Goal: Transaction & Acquisition: Subscribe to service/newsletter

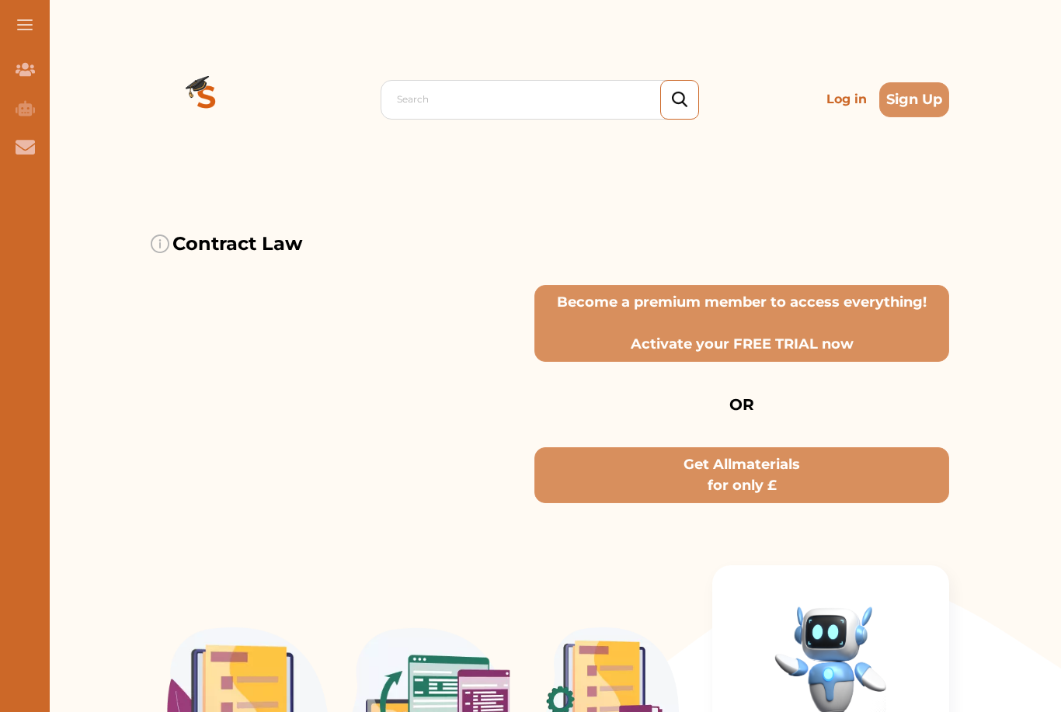
click at [184, 233] on p "Contract Law" at bounding box center [237, 244] width 130 height 28
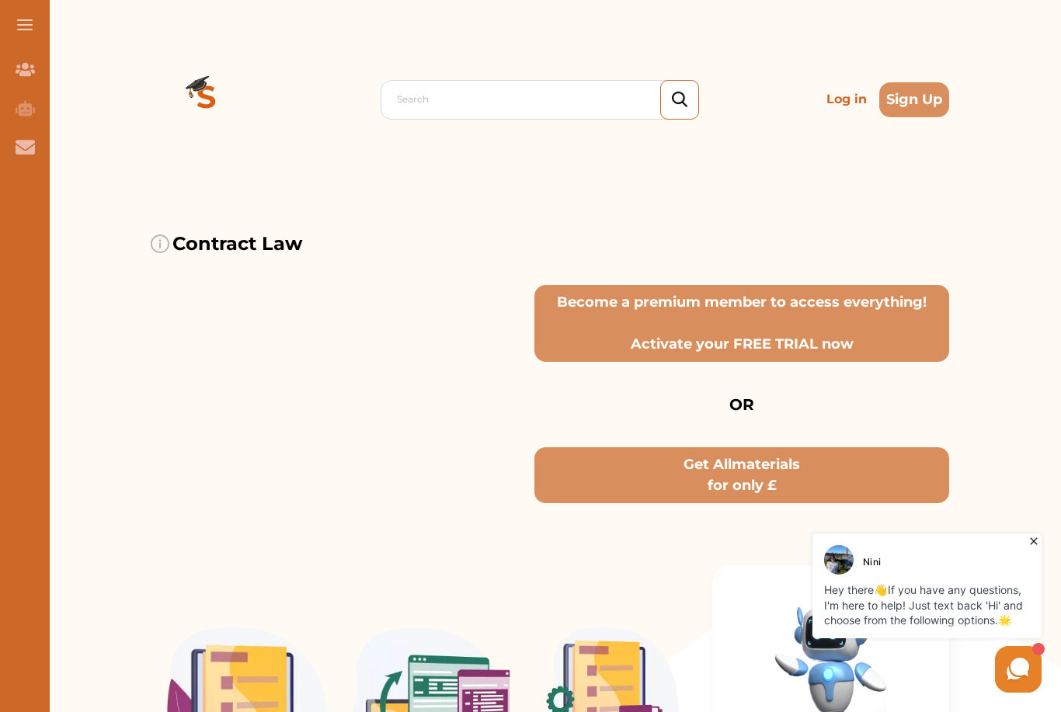
click at [918, 92] on button "Sign Up" at bounding box center [914, 99] width 70 height 35
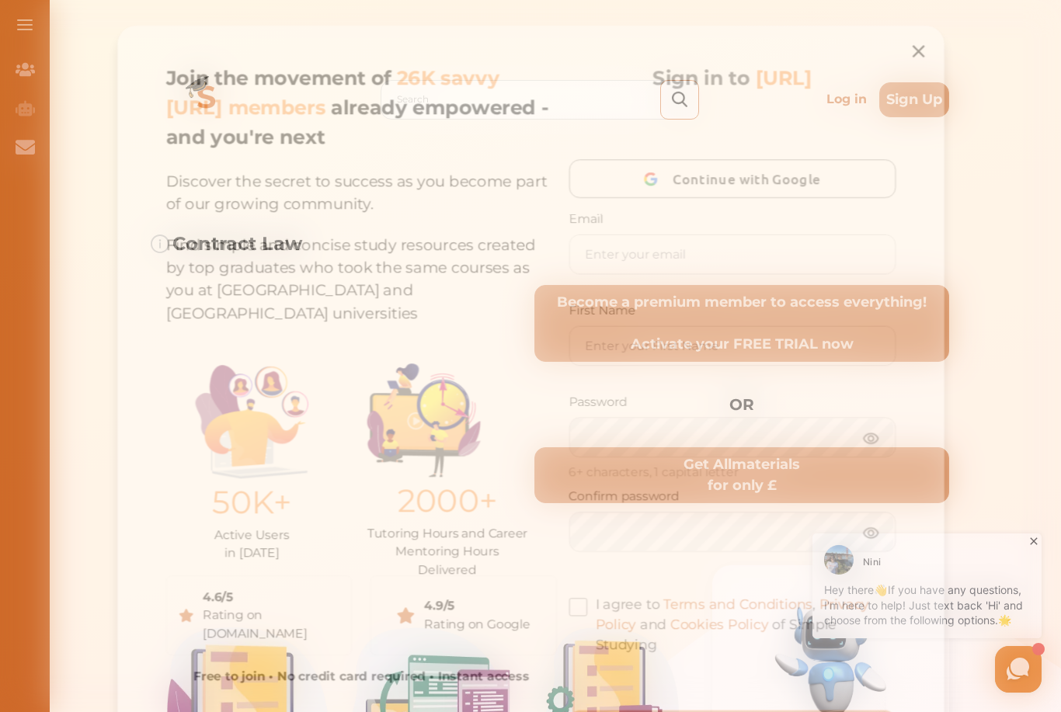
click at [926, 38] on icon at bounding box center [928, 41] width 12 height 12
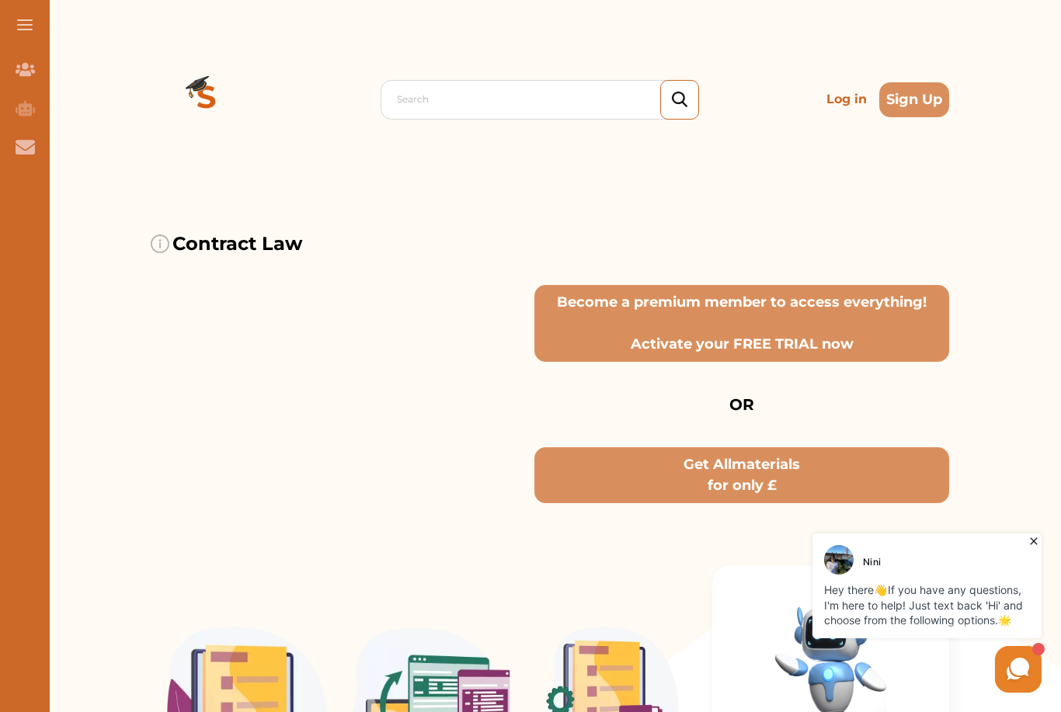
click at [174, 210] on div "Contract Law Become a premium member to access everything! Activate your FREE T…" at bounding box center [550, 351] width 799 height 305
click at [173, 210] on div "Contract Law Become a premium member to access everything! Activate your FREE T…" at bounding box center [550, 351] width 799 height 305
click at [1025, 545] on div "Nini Hey there 👋 If you have any questions, I'm here to help! Just text back 'H…" at bounding box center [927, 586] width 229 height 105
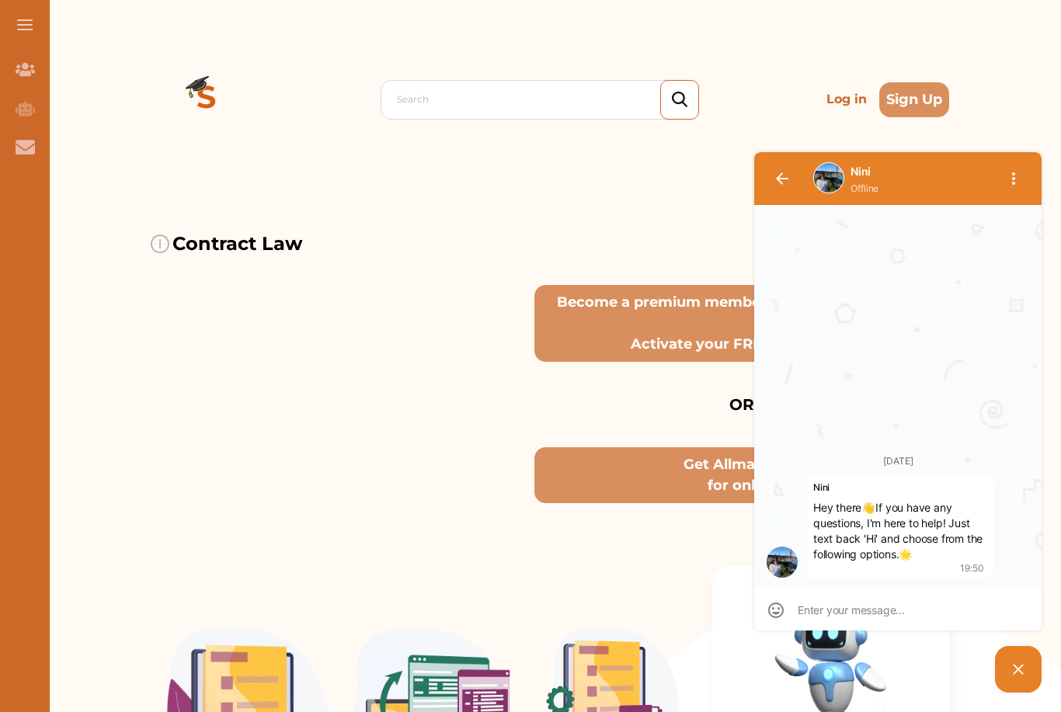
click at [700, 190] on div "Search Log in Sign Up" at bounding box center [550, 99] width 799 height 199
click at [1025, 174] on button "button" at bounding box center [1013, 178] width 37 height 37
click at [662, 201] on div "Contract Law Become a premium member to access everything! Activate your FREE T…" at bounding box center [550, 351] width 799 height 305
click at [1018, 215] on span "button" at bounding box center [1006, 222] width 34 height 19
click at [1021, 122] on div "Search Log in Sign Up Search Log in Sign Up" at bounding box center [550, 99] width 1022 height 199
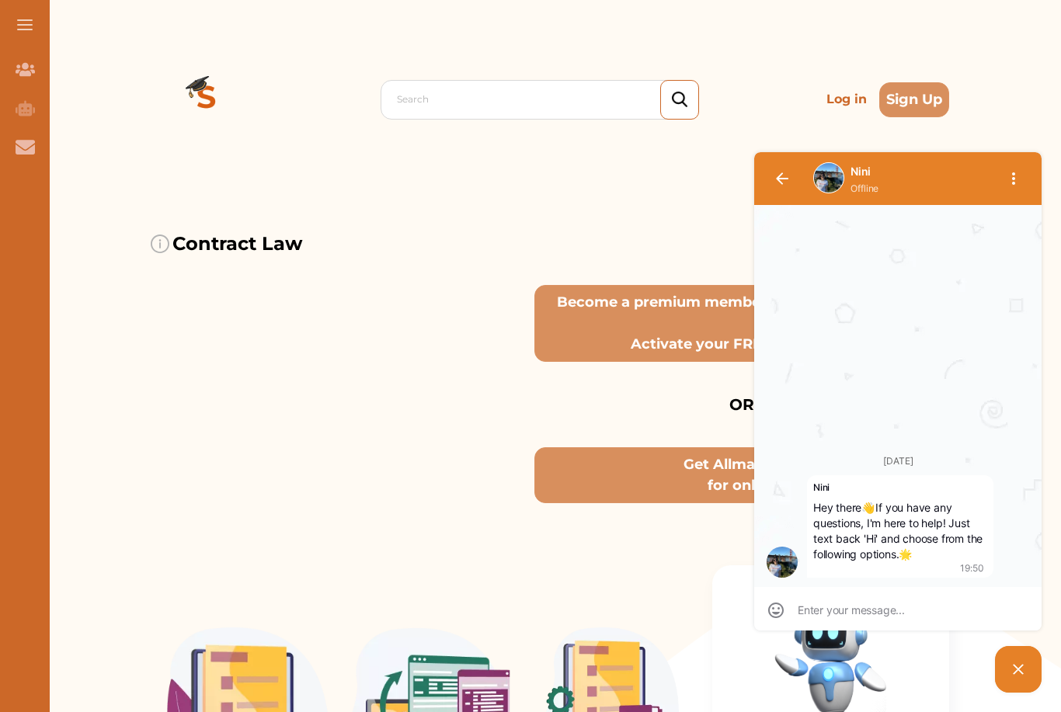
click at [912, 95] on button "Sign Up" at bounding box center [914, 99] width 70 height 35
click at [800, 175] on span "Continue with Google" at bounding box center [756, 172] width 159 height 37
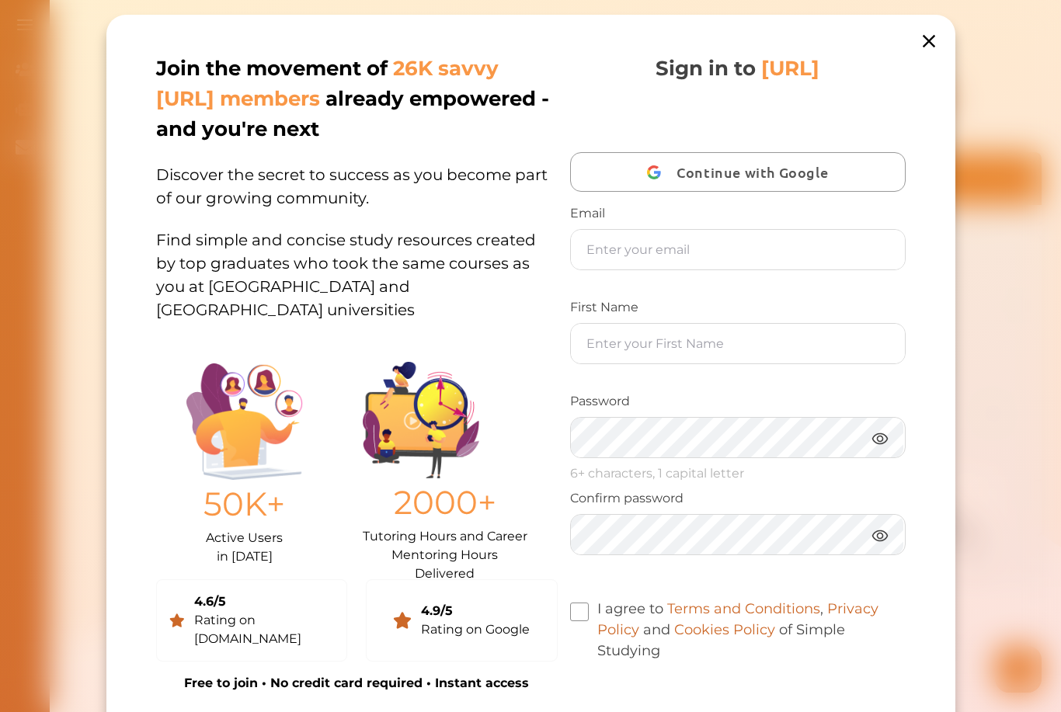
click at [825, 184] on span "Continue with Google" at bounding box center [756, 172] width 159 height 37
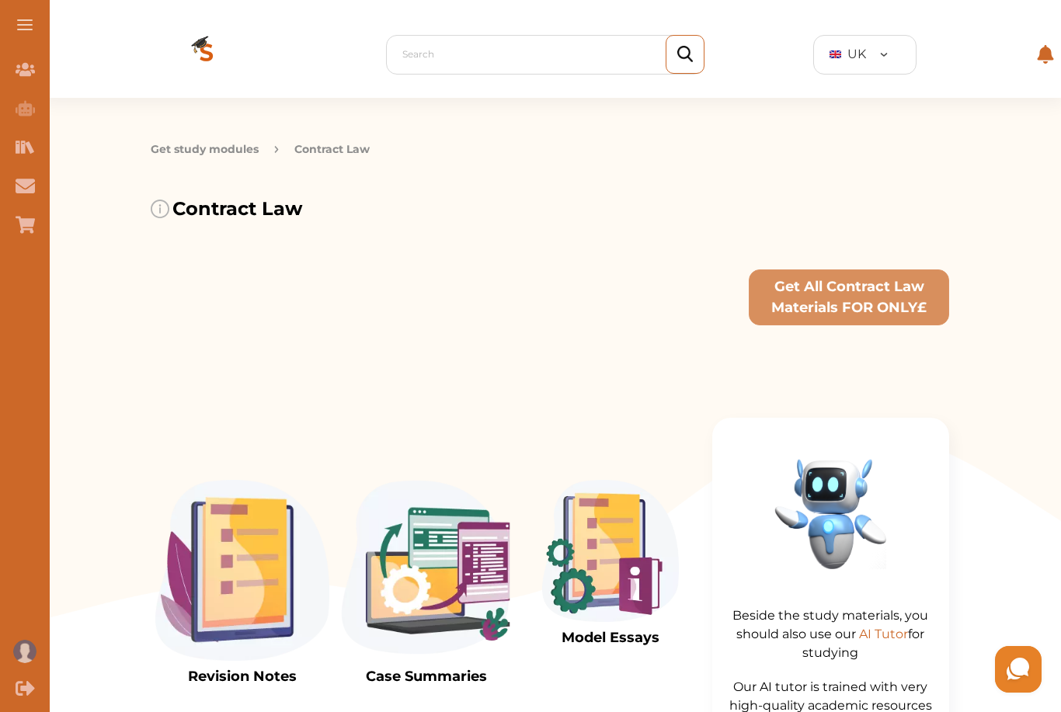
click at [202, 193] on div "Contract Law Get All Contract Law Materials FOR ONLY £" at bounding box center [550, 260] width 799 height 192
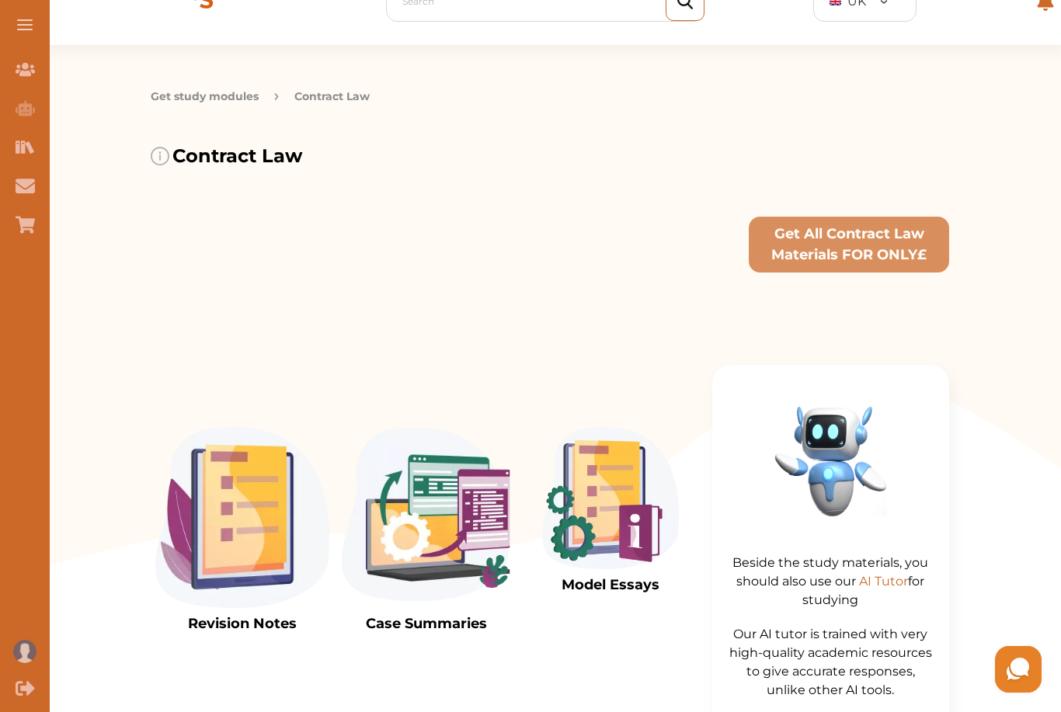
click at [273, 219] on div "Contract Law" at bounding box center [226, 222] width 151 height 161
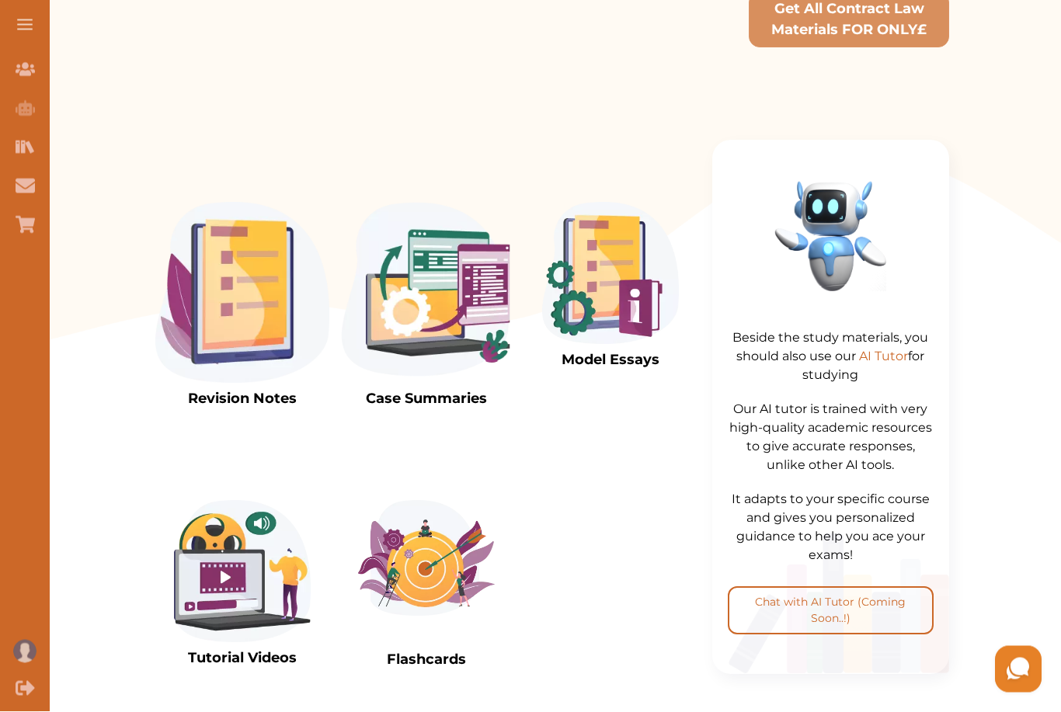
scroll to position [278, 0]
click at [204, 310] on img at bounding box center [242, 292] width 174 height 181
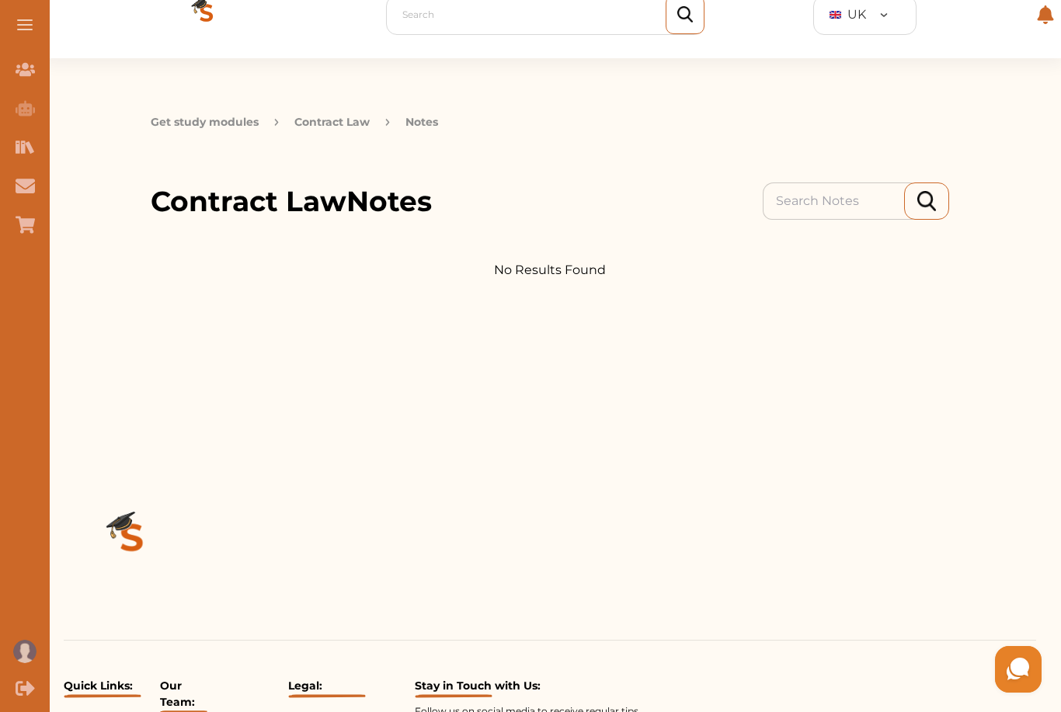
scroll to position [35, 0]
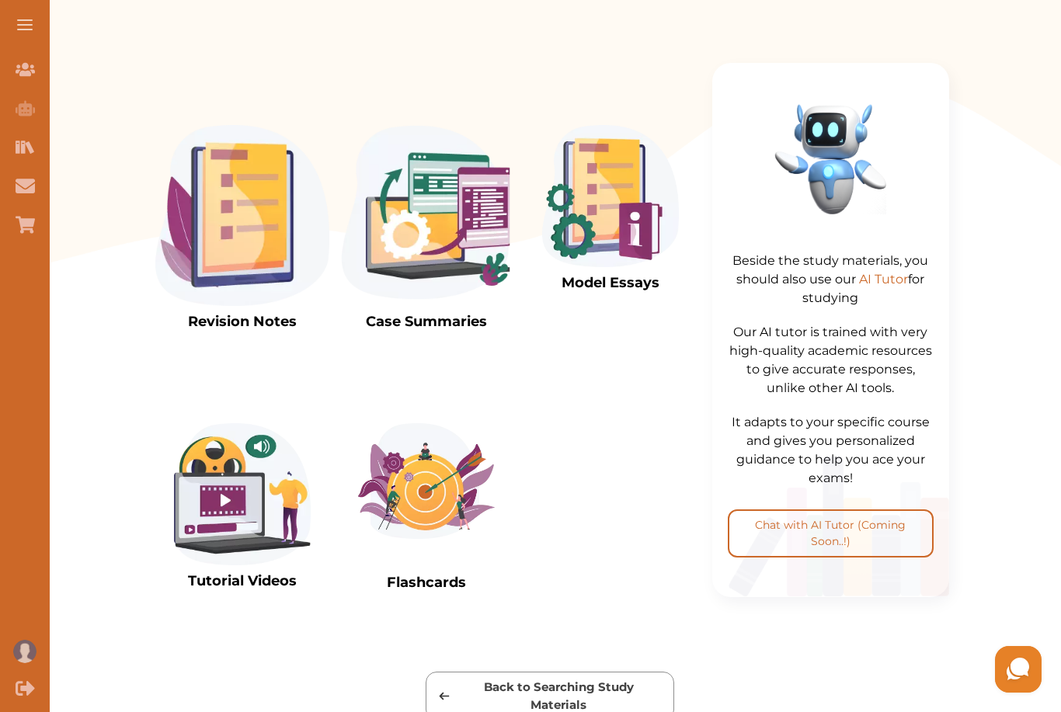
click at [222, 468] on img at bounding box center [242, 494] width 137 height 142
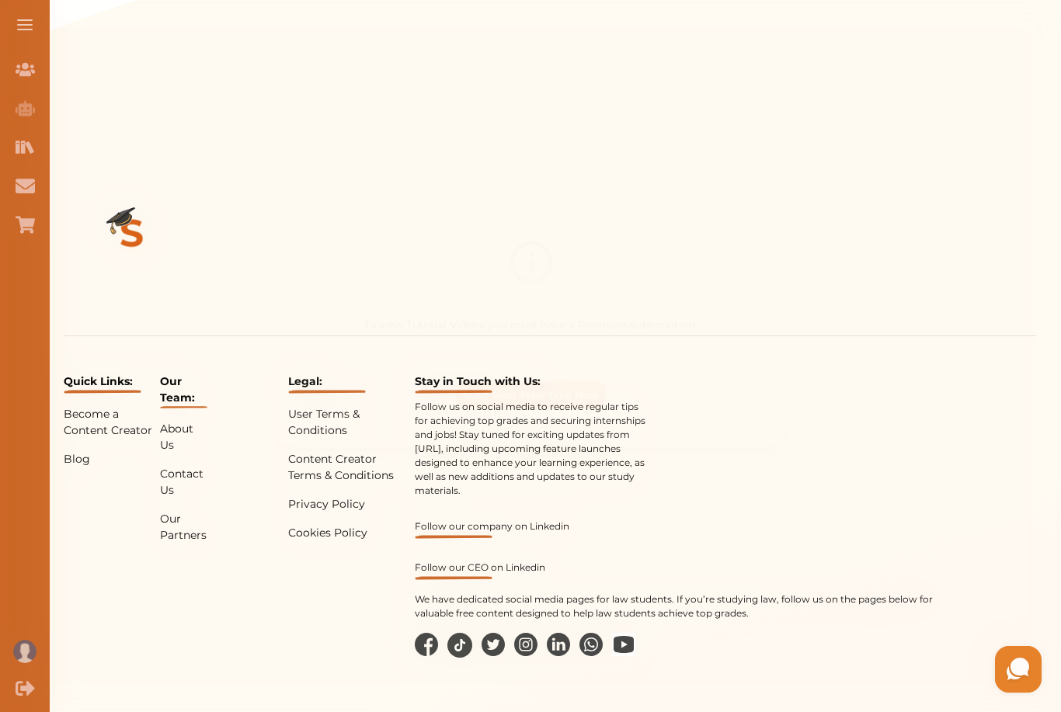
click at [911, 234] on div "To view Tutorial Videos you must have a Premium subscription. Start Your Free T…" at bounding box center [530, 356] width 1061 height 712
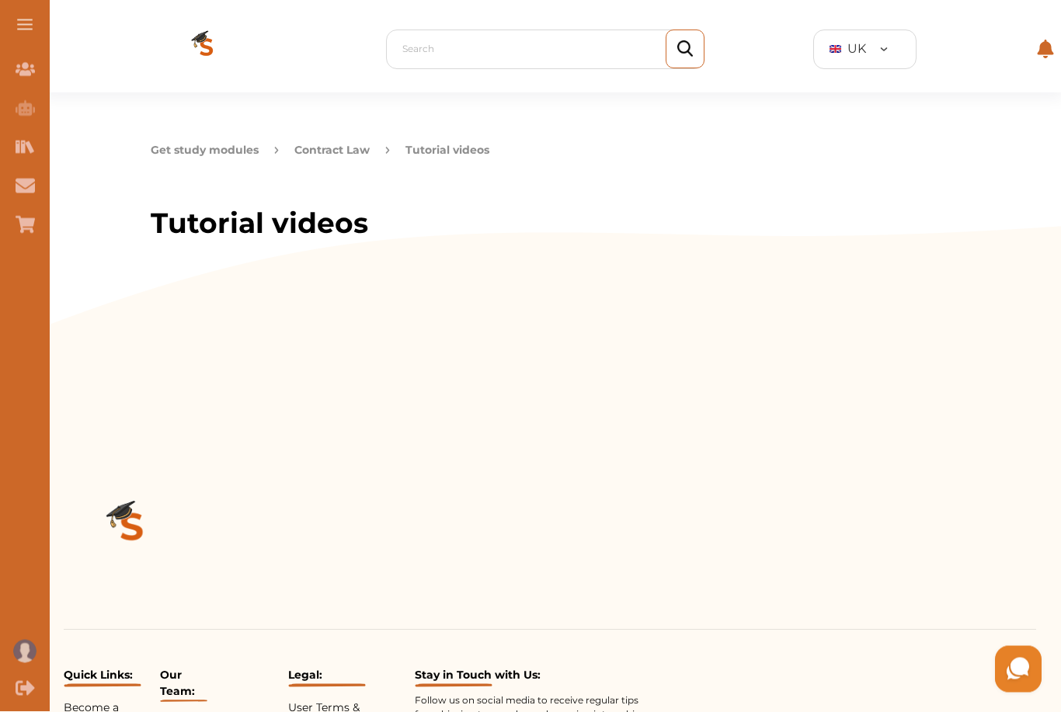
scroll to position [0, 0]
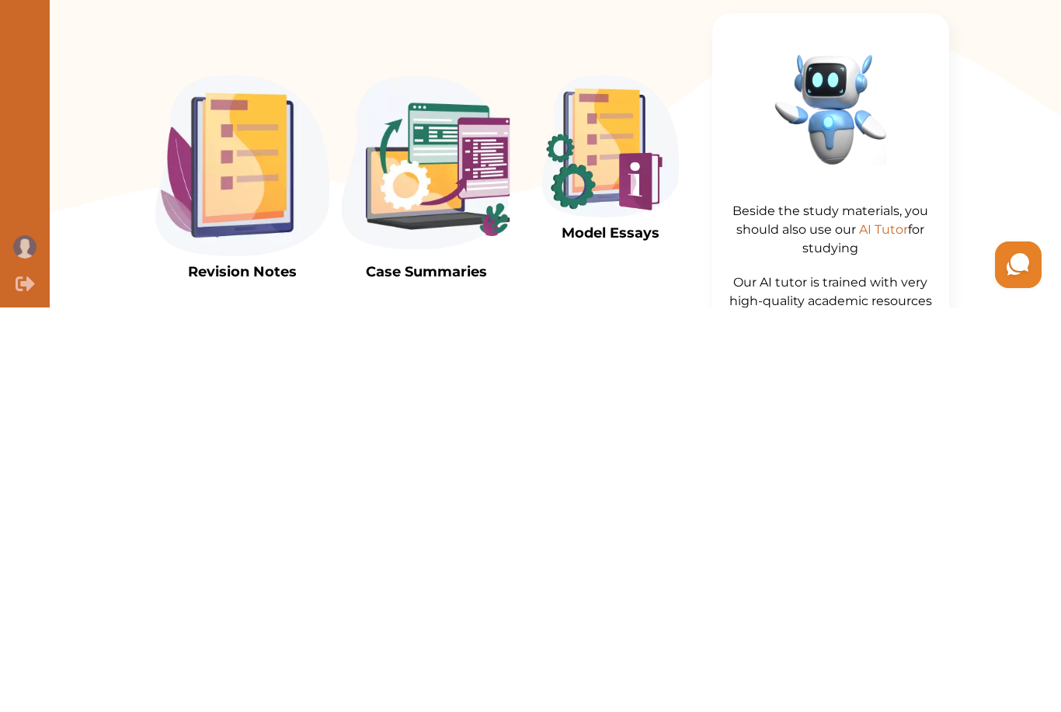
scroll to position [405, 0]
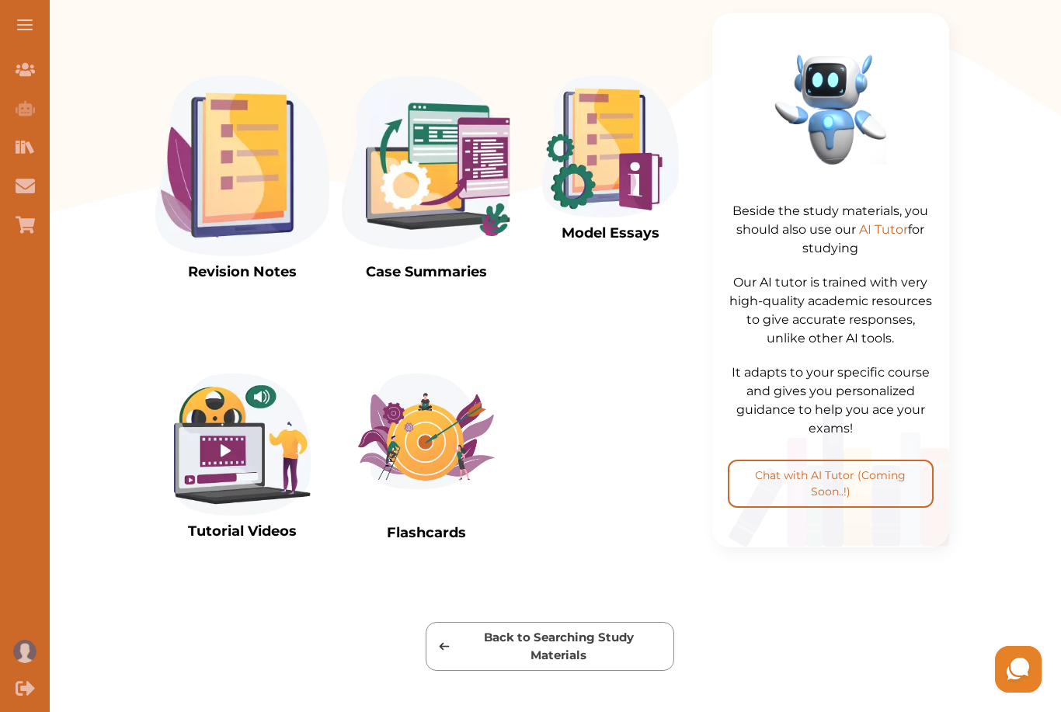
click at [472, 155] on img at bounding box center [426, 165] width 174 height 181
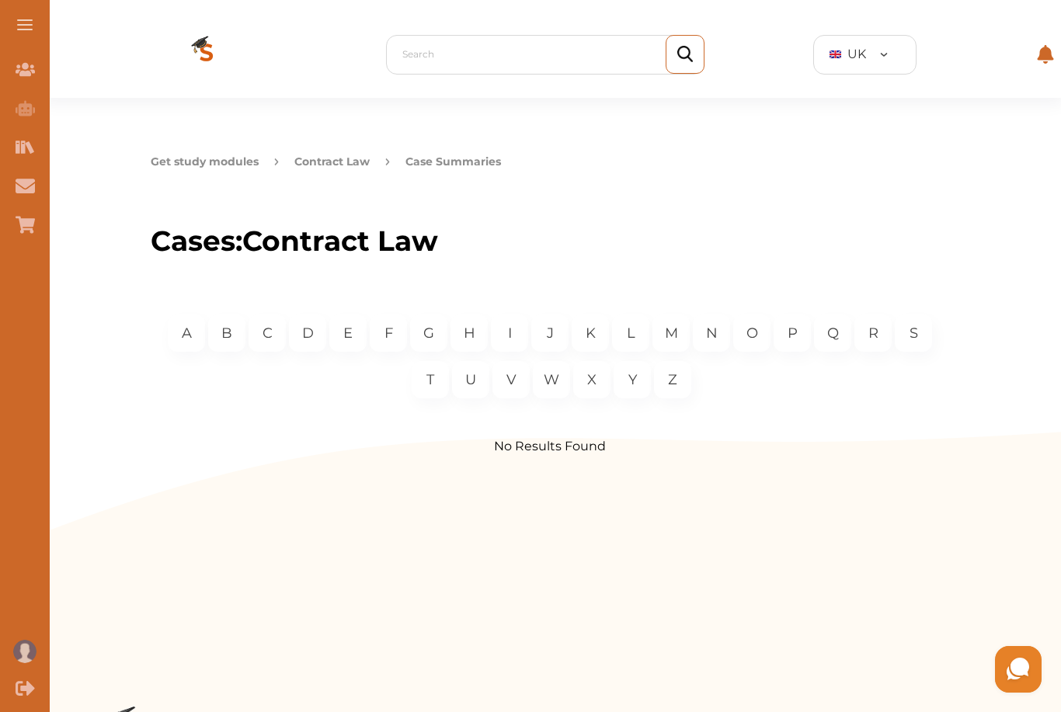
click at [180, 320] on div "A" at bounding box center [186, 333] width 37 height 37
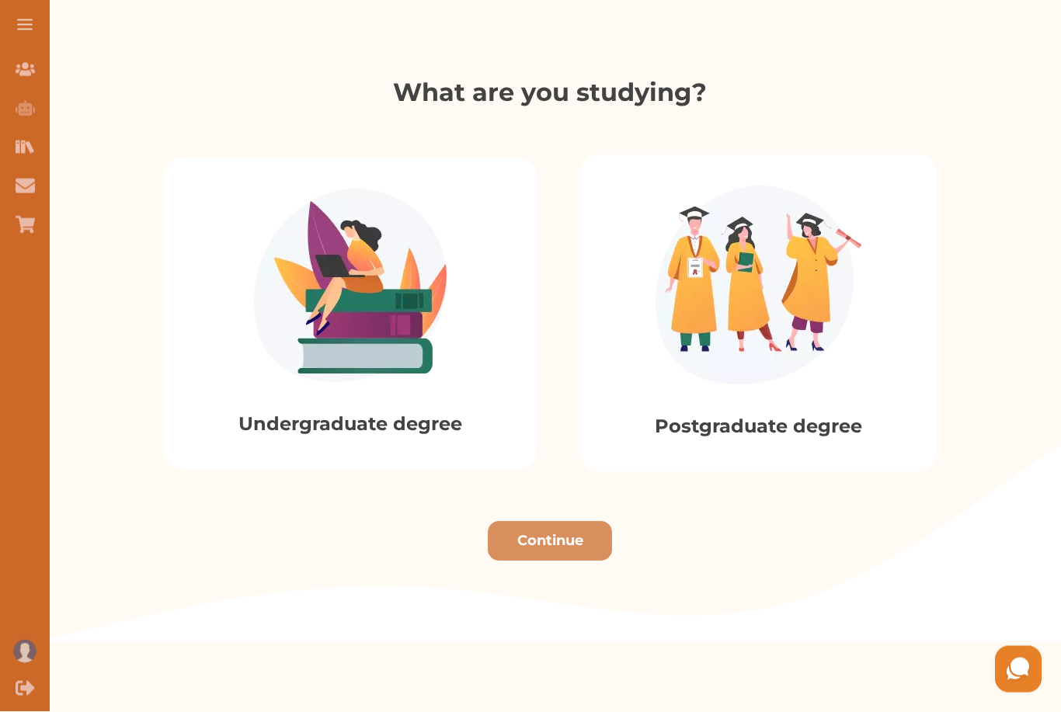
click at [238, 345] on div "Undergraduate degree" at bounding box center [350, 314] width 373 height 312
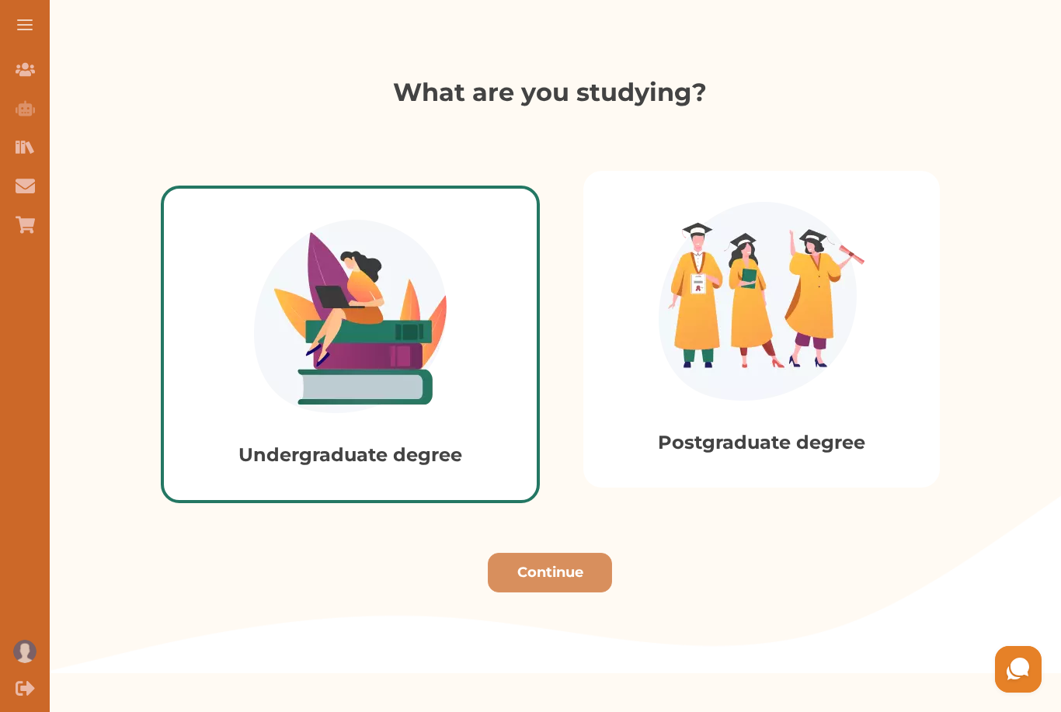
click at [555, 567] on button "Continue" at bounding box center [550, 573] width 124 height 40
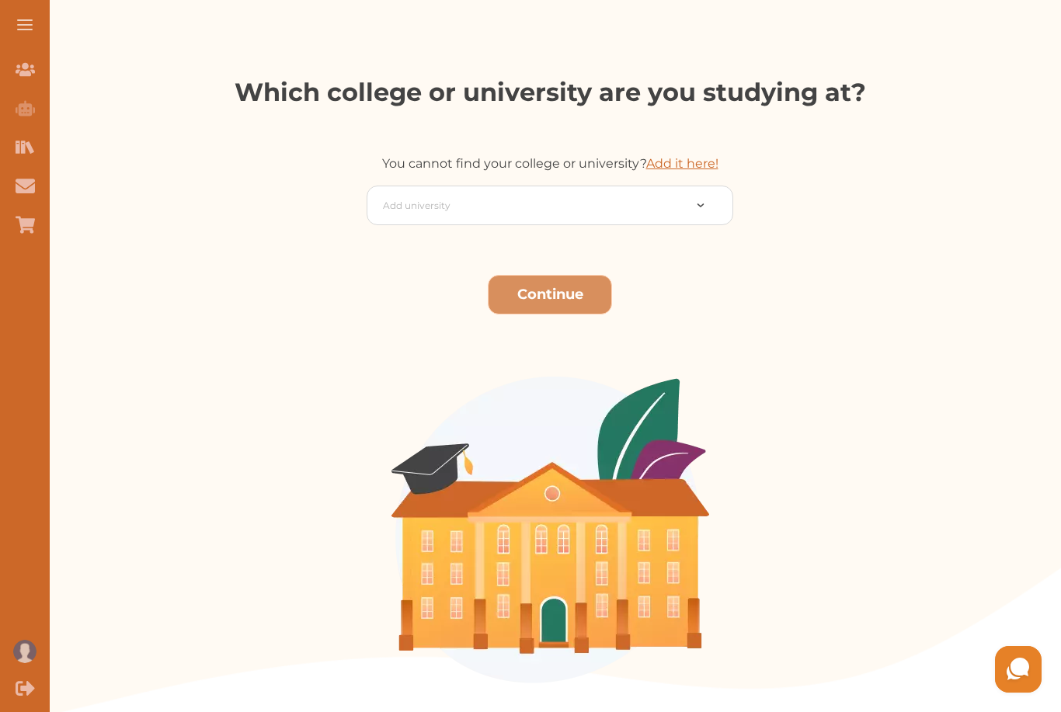
click at [23, 63] on icon "Join Our Team" at bounding box center [25, 69] width 19 height 19
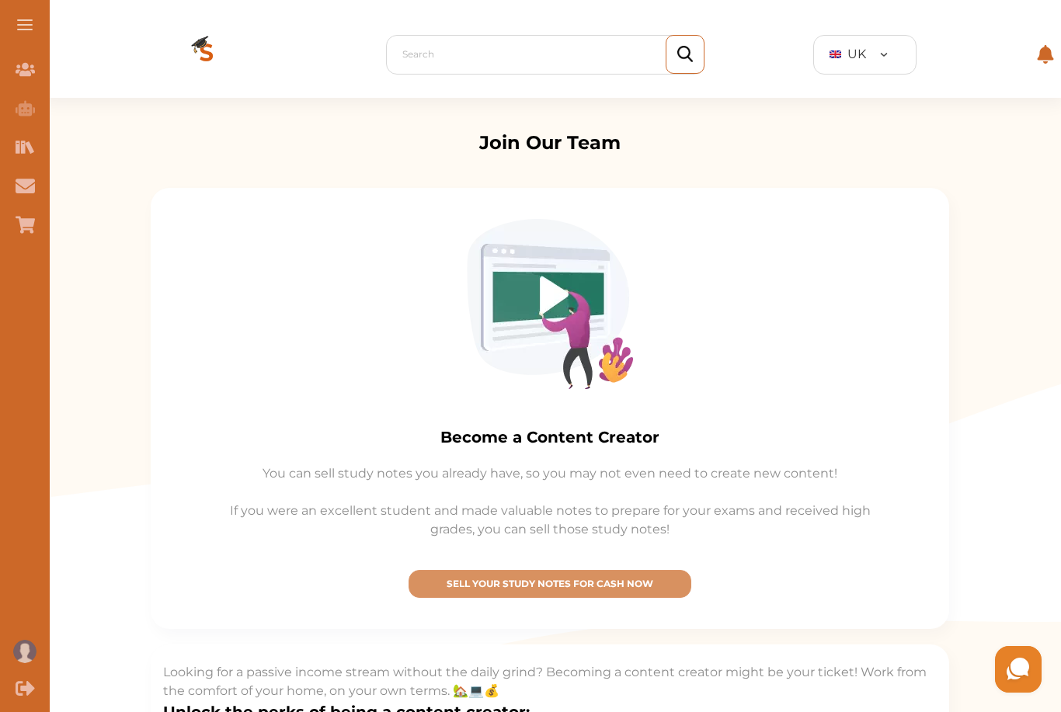
click at [24, 19] on button at bounding box center [25, 25] width 50 height 50
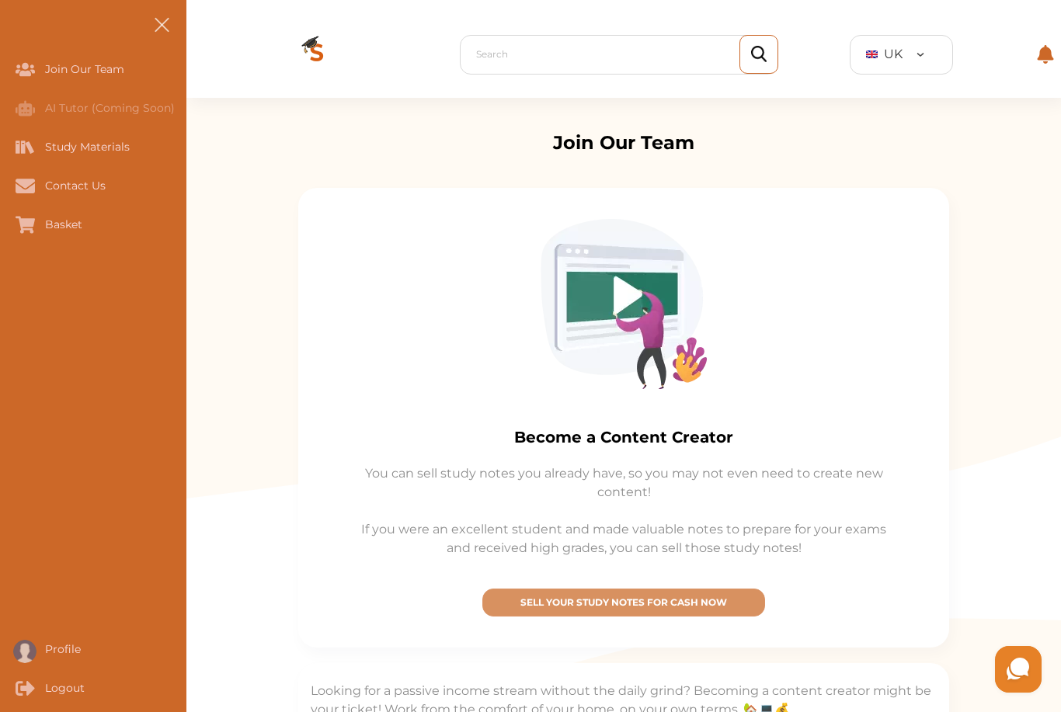
click at [0, 113] on div "AI Tutor (Coming Soon)" at bounding box center [0, 108] width 0 height 39
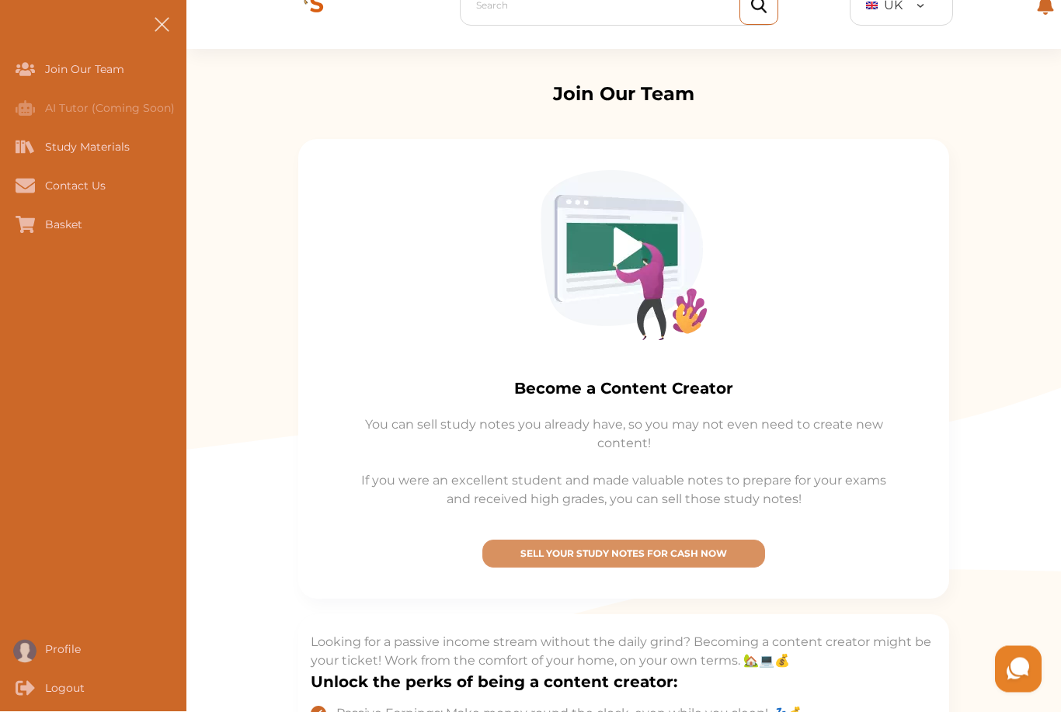
scroll to position [63, 0]
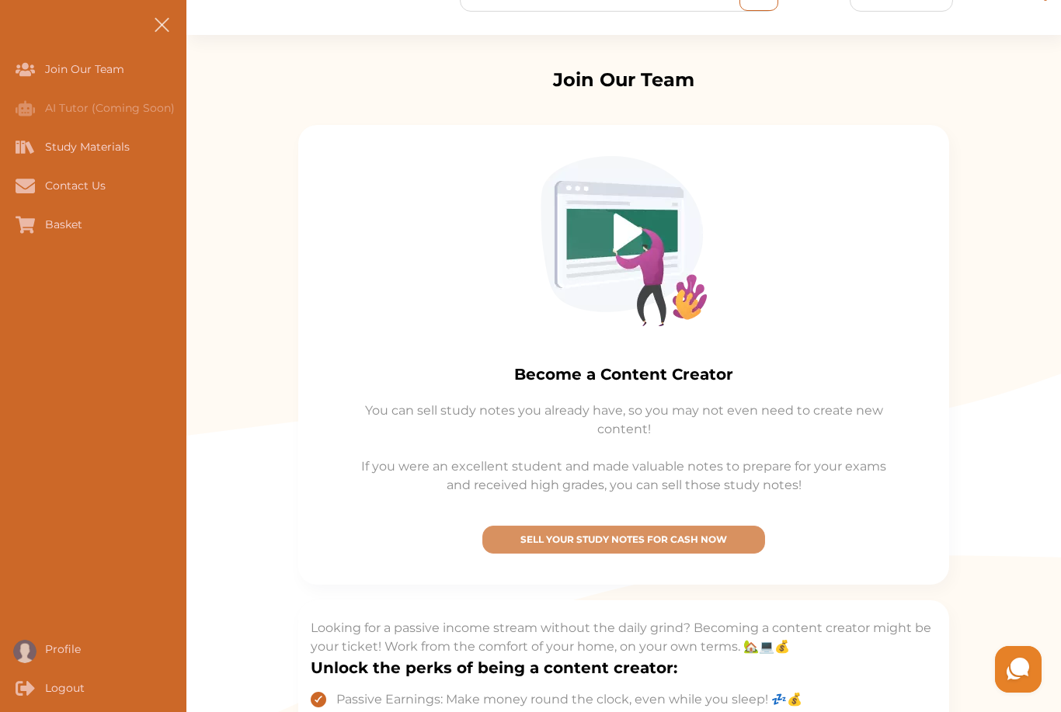
click at [0, 152] on div "Study Materials" at bounding box center [0, 146] width 0 height 39
